Goal: Information Seeking & Learning: Learn about a topic

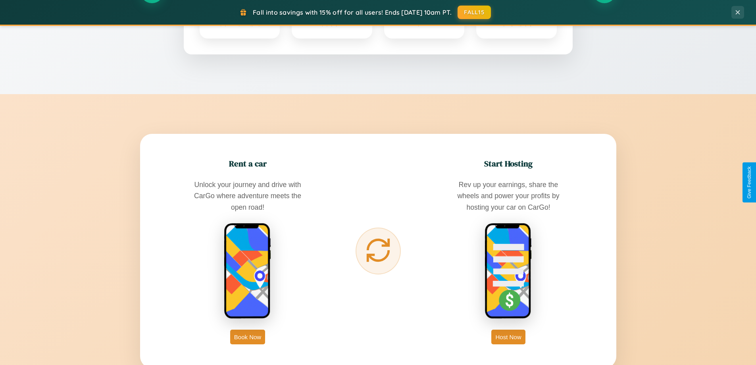
scroll to position [1528, 0]
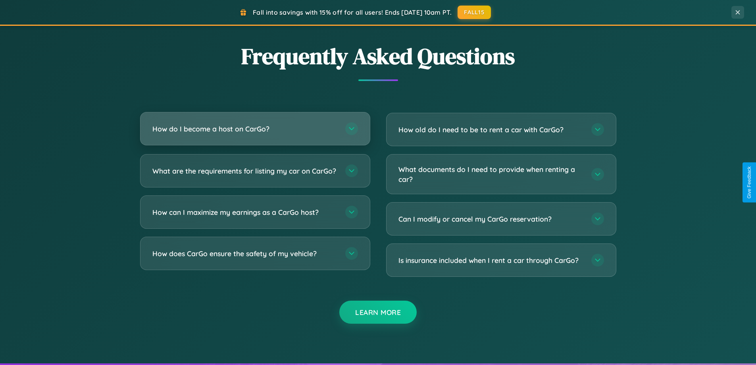
click at [255, 129] on h3 "How do I become a host on CarGo?" at bounding box center [244, 129] width 185 height 10
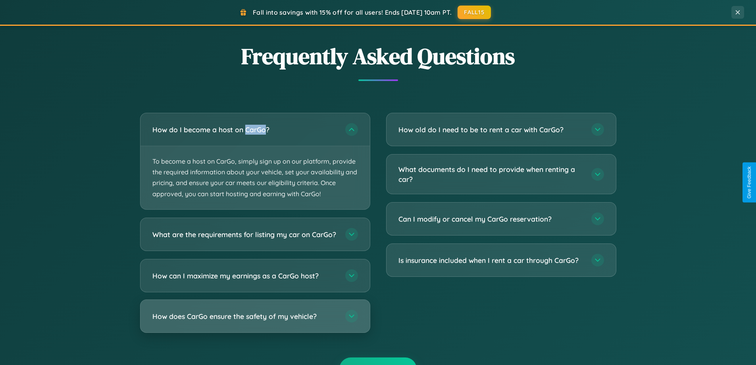
click at [255, 321] on h3 "How does CarGo ensure the safety of my vehicle?" at bounding box center [244, 316] width 185 height 10
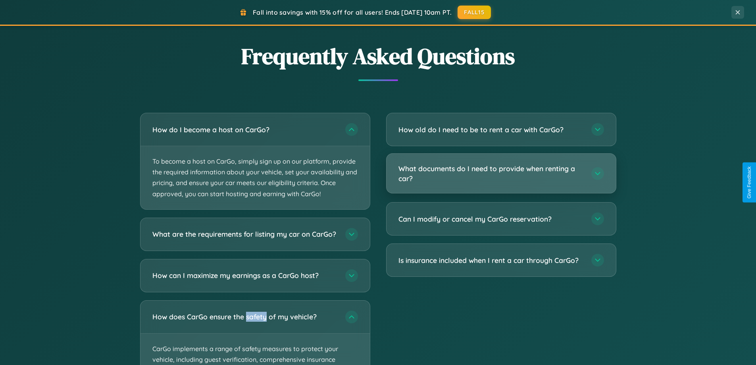
click at [501, 174] on h3 "What documents do I need to provide when renting a car?" at bounding box center [491, 173] width 185 height 19
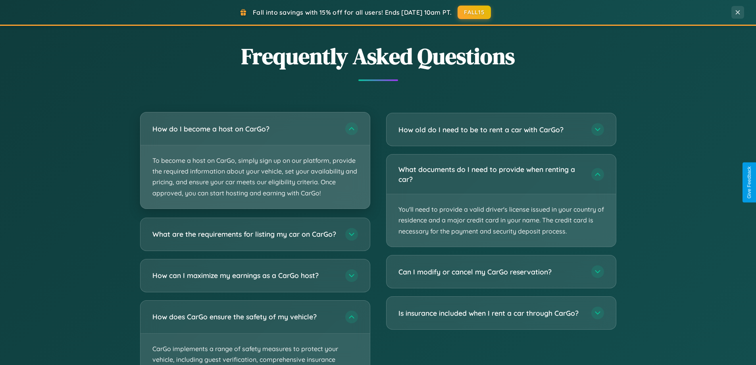
click at [255, 160] on p "To become a host on CarGo, simply sign up on our platform, provide the required…" at bounding box center [255, 176] width 229 height 63
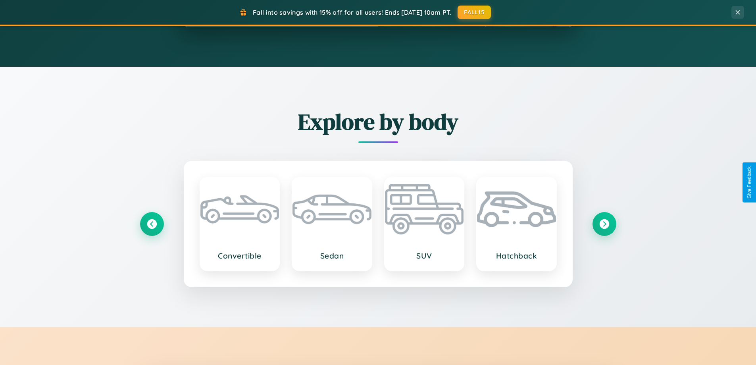
scroll to position [0, 0]
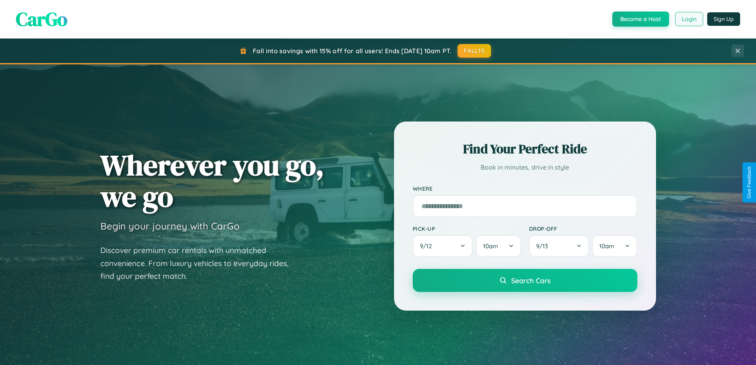
click at [689, 19] on button "Login" at bounding box center [689, 19] width 28 height 14
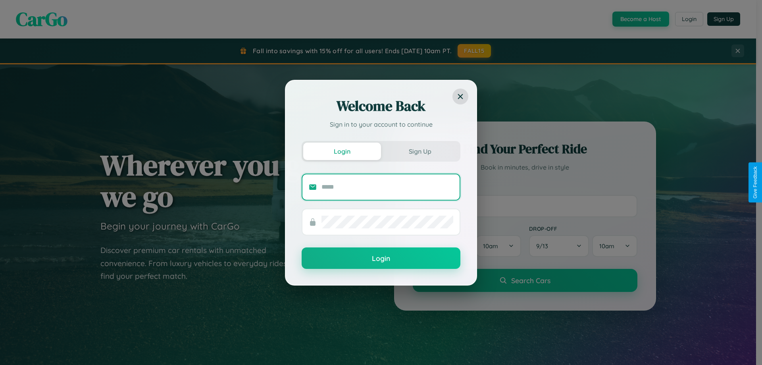
click at [387, 187] on input "text" at bounding box center [388, 187] width 132 height 13
type input "**********"
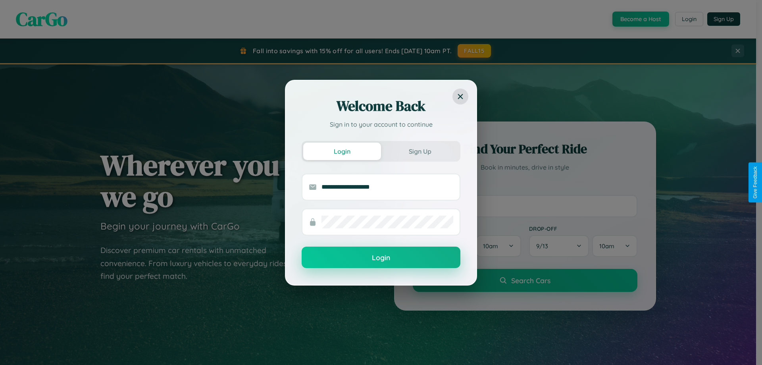
click at [381, 258] on button "Login" at bounding box center [381, 257] width 159 height 21
